Goal: Find specific page/section: Find specific page/section

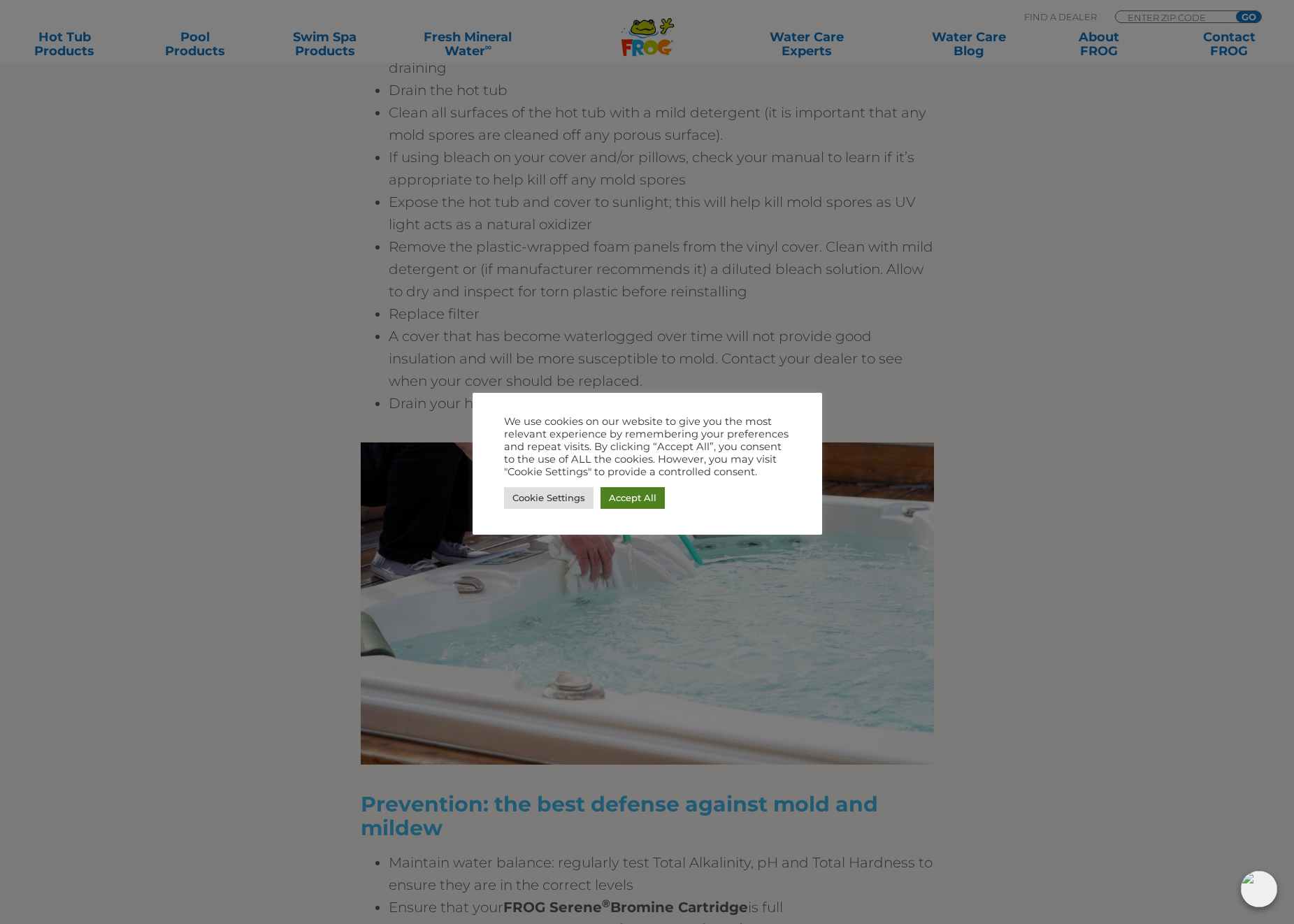
click at [639, 497] on link "Accept All" at bounding box center [633, 498] width 65 height 22
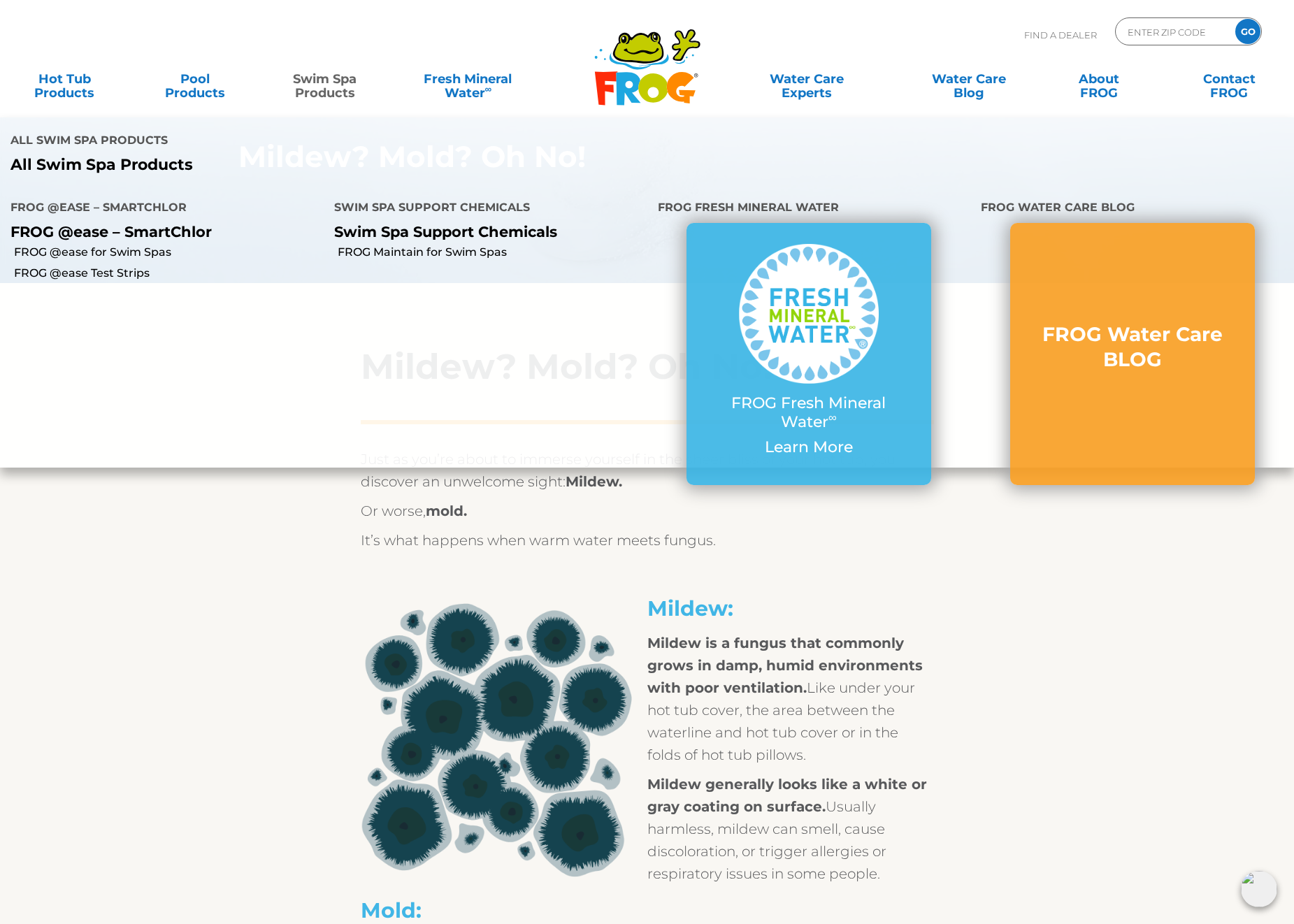
click at [314, 89] on link "Swim Spa Products" at bounding box center [325, 79] width 101 height 28
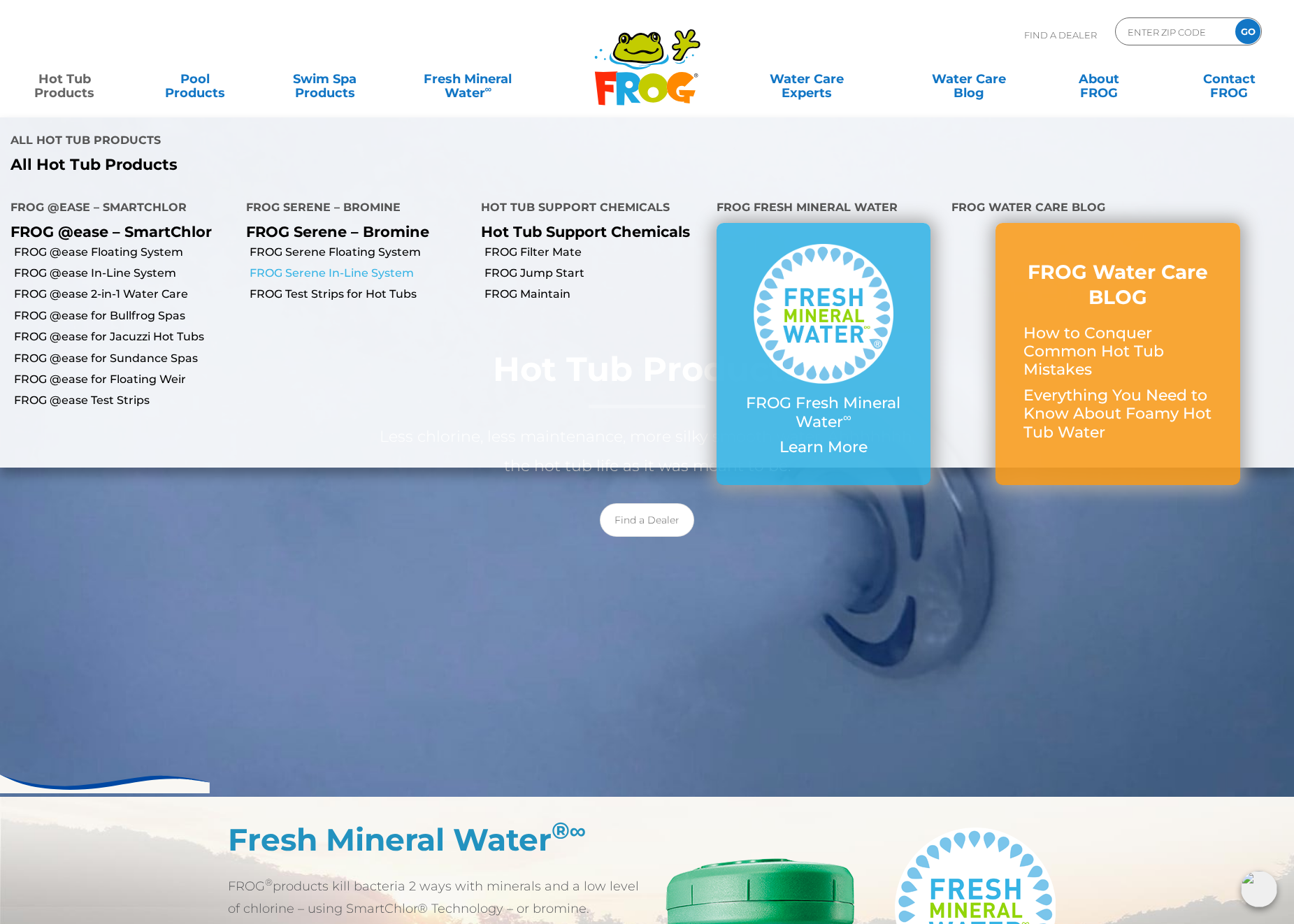
click at [377, 266] on link "FROG Serene In-Line System" at bounding box center [360, 273] width 221 height 16
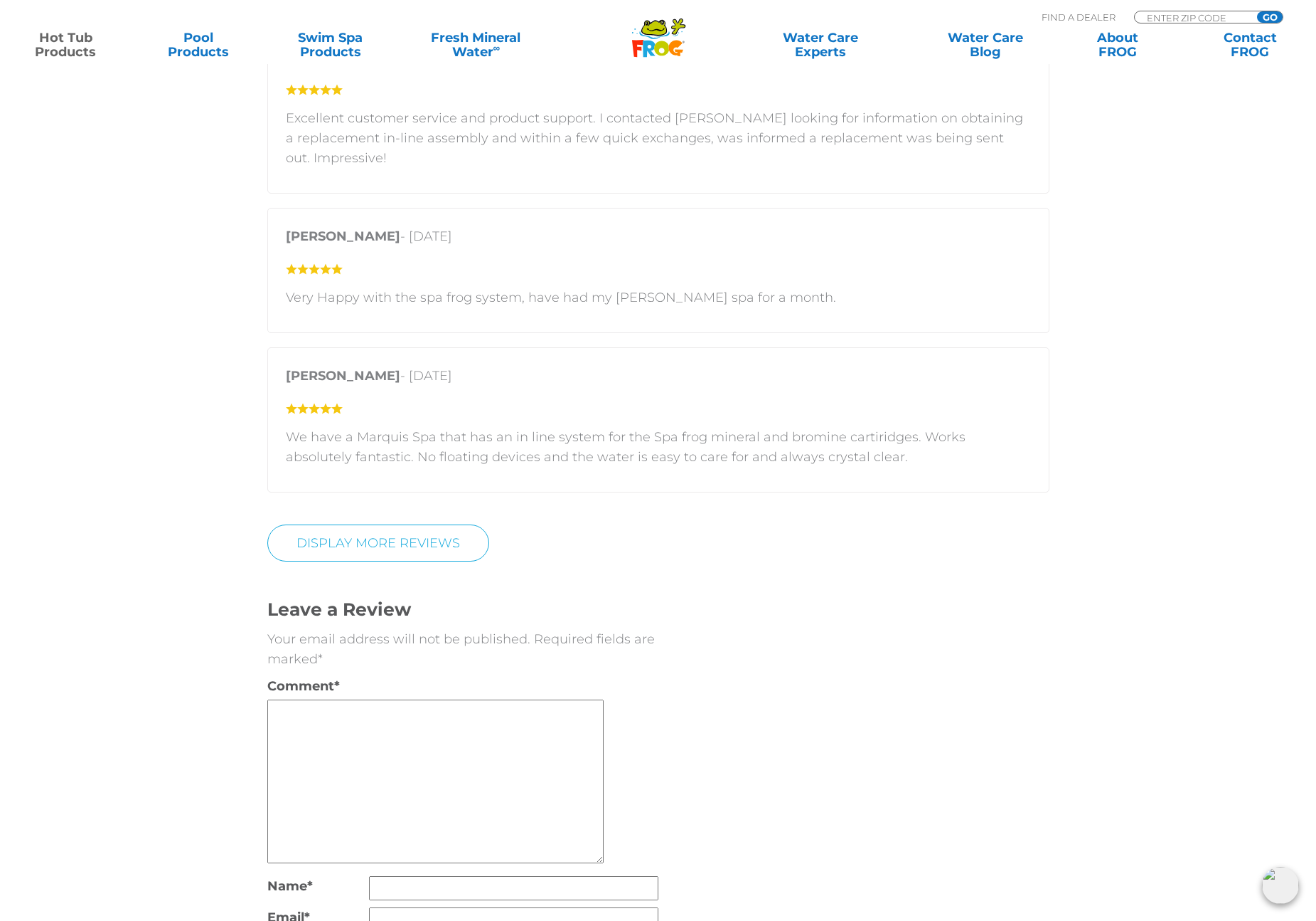
scroll to position [2661, 0]
